Goal: Book appointment/travel/reservation

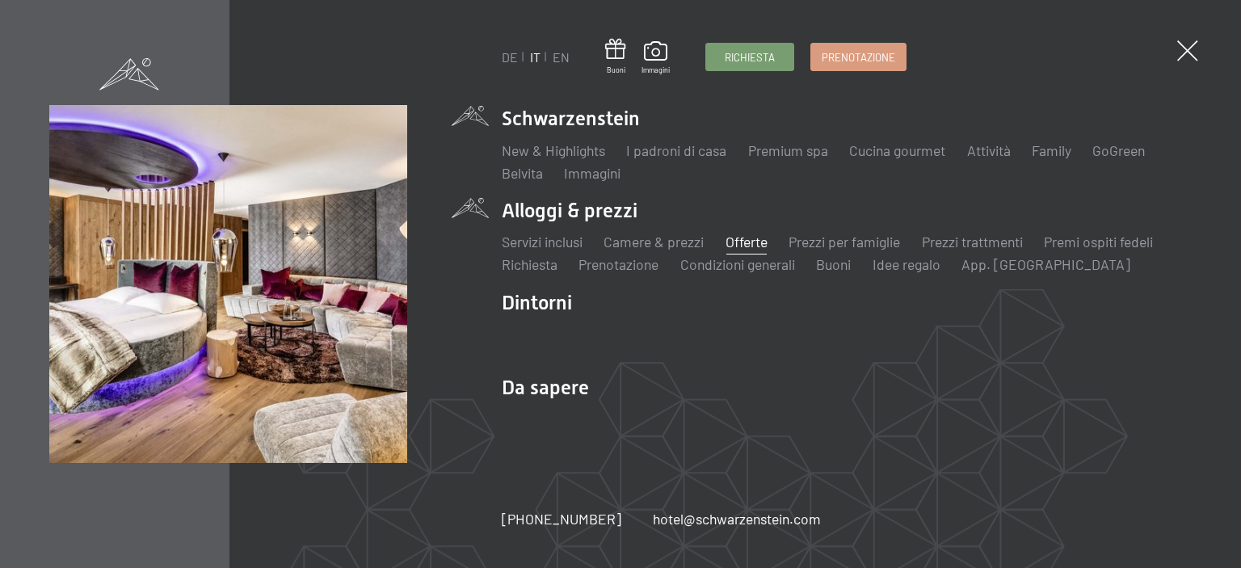
click at [748, 246] on link "Offerte" at bounding box center [746, 242] width 42 height 18
click at [639, 246] on link "Camere & prezzi" at bounding box center [653, 242] width 100 height 18
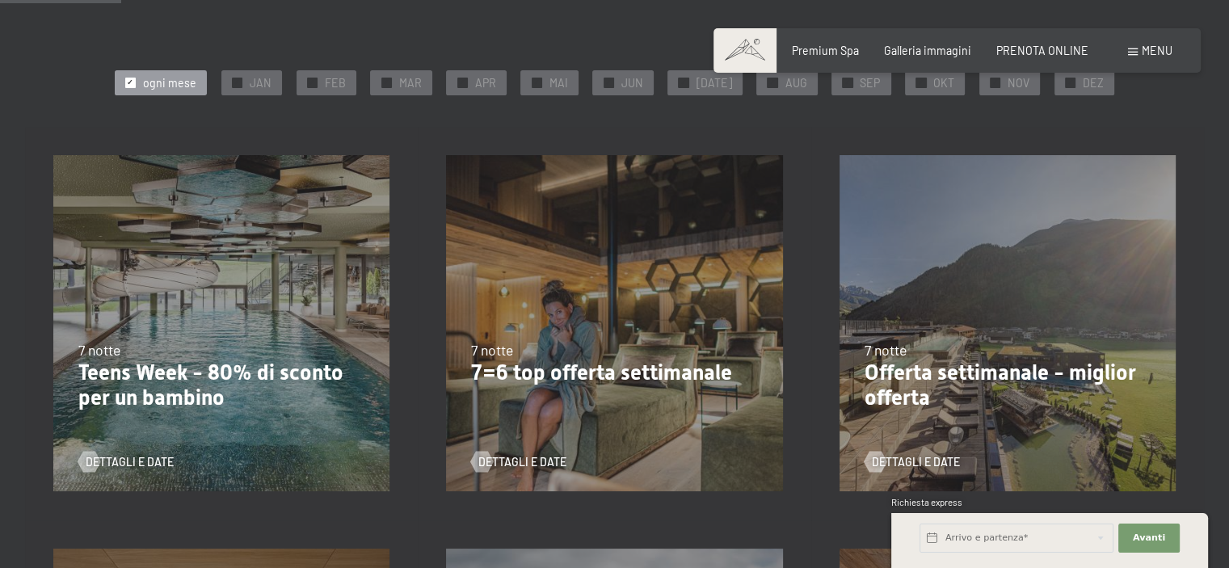
scroll to position [330, 0]
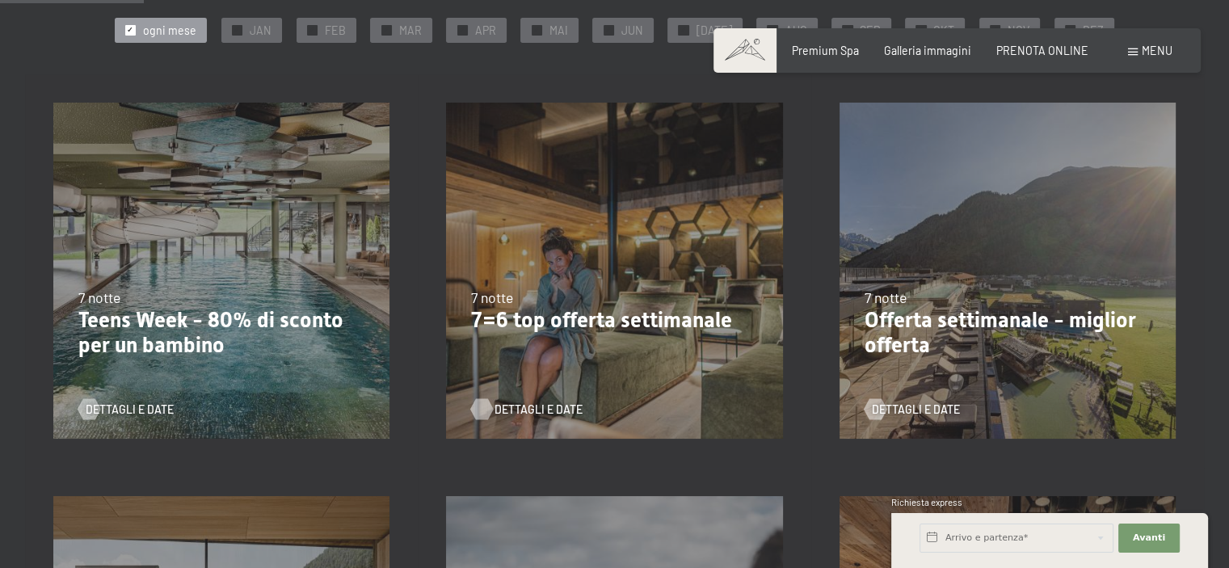
click at [476, 412] on div at bounding box center [482, 409] width 12 height 21
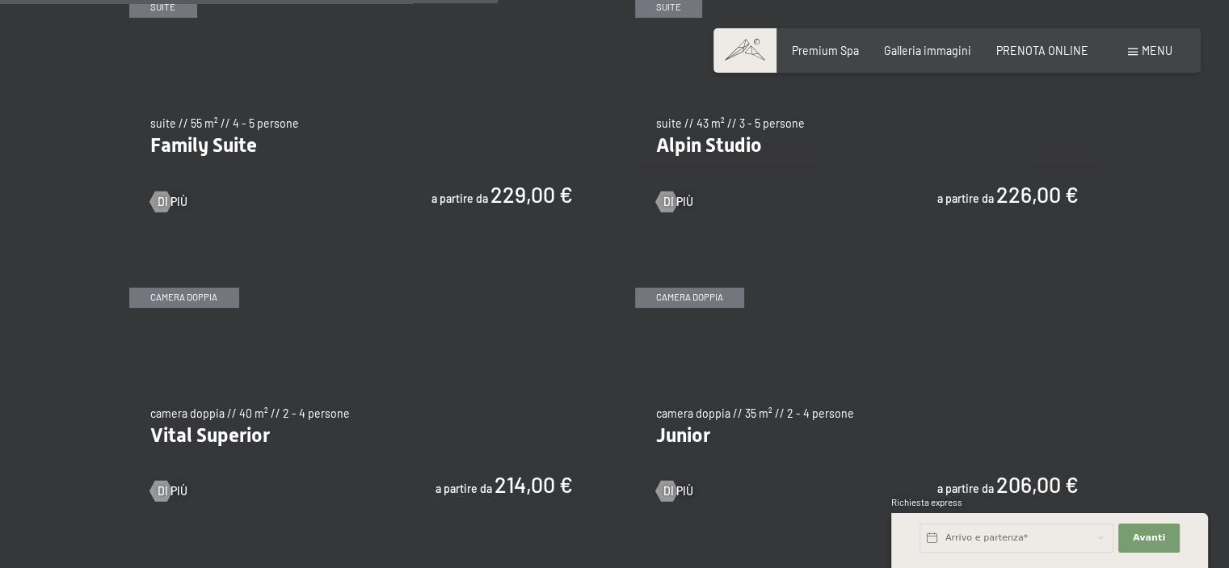
scroll to position [1829, 0]
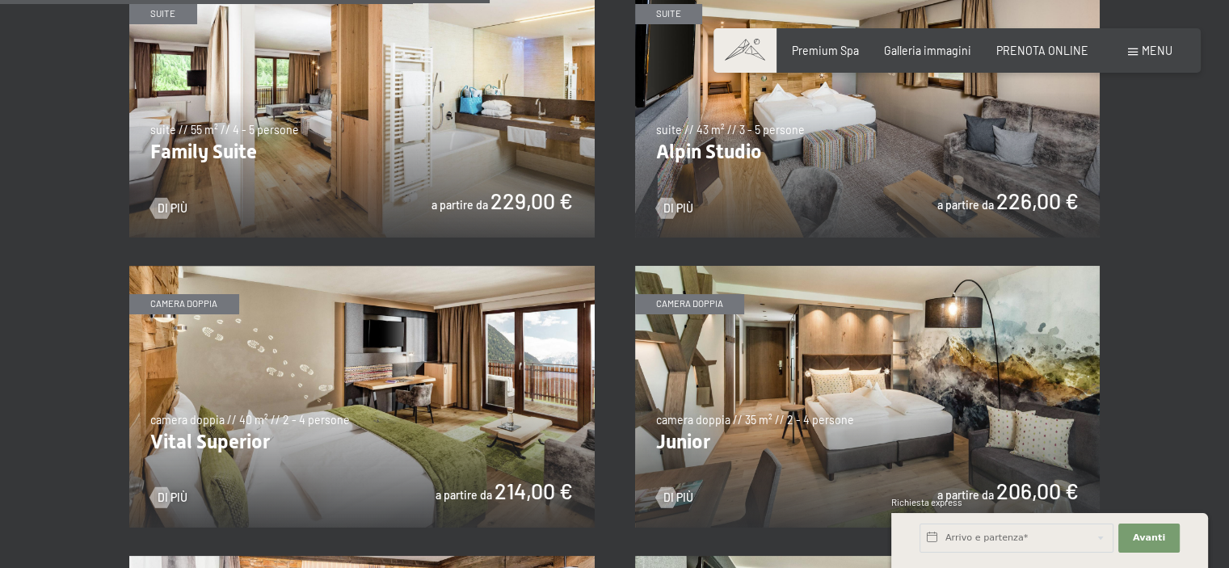
drag, startPoint x: 1228, startPoint y: 7, endPoint x: 1240, endPoint y: 21, distance: 18.3
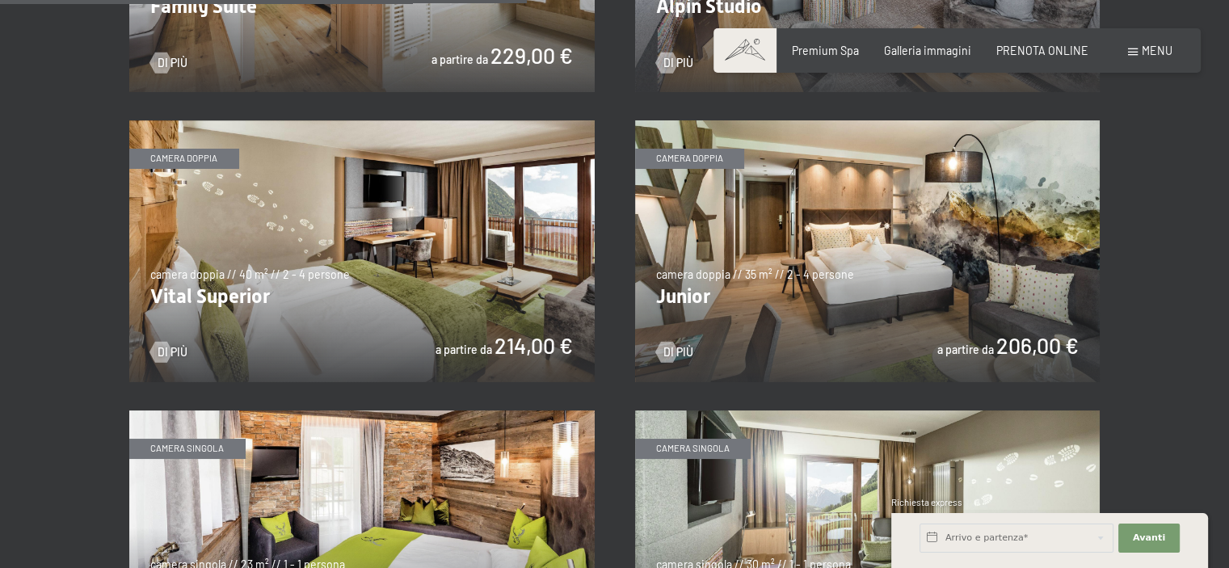
scroll to position [1955, 0]
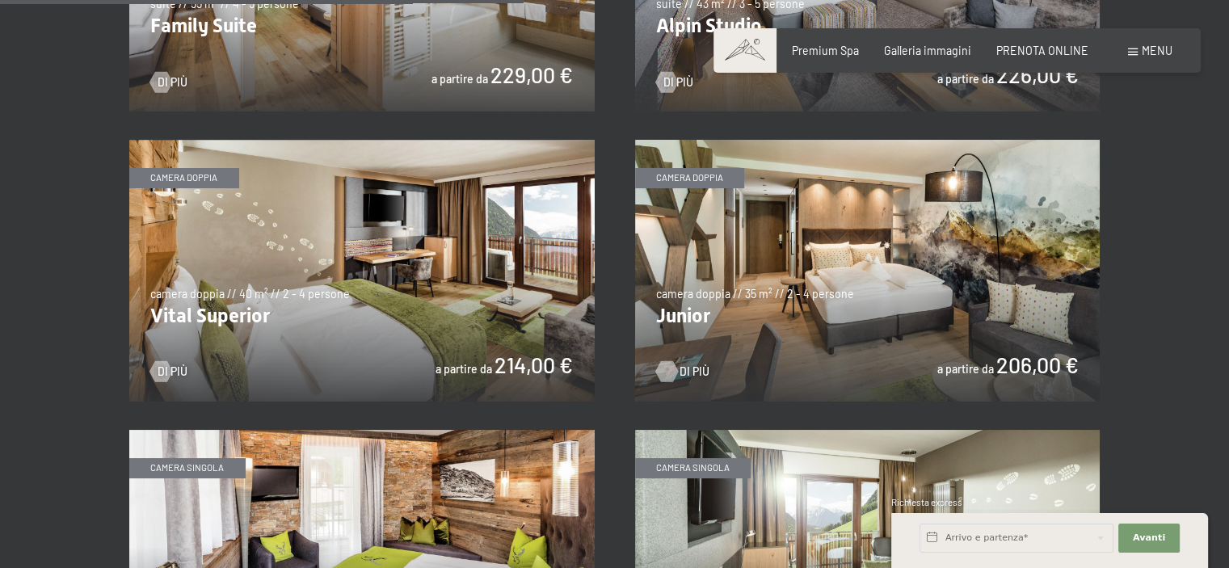
click at [670, 372] on div at bounding box center [666, 371] width 12 height 21
click at [162, 377] on div at bounding box center [161, 371] width 12 height 21
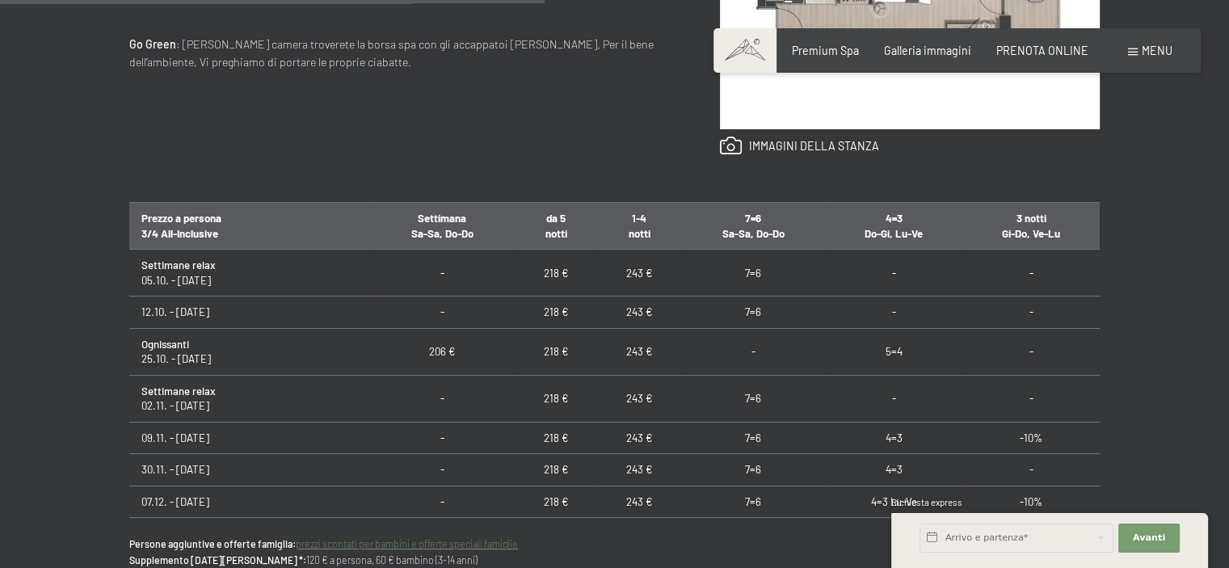
scroll to position [869, 0]
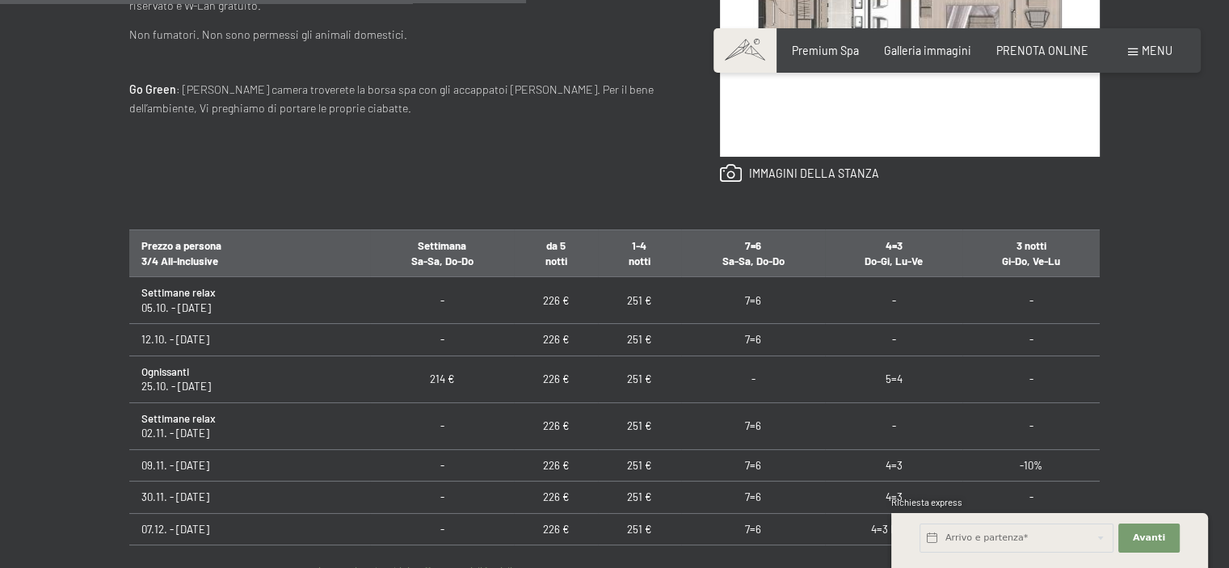
scroll to position [842, 0]
